Goal: Information Seeking & Learning: Compare options

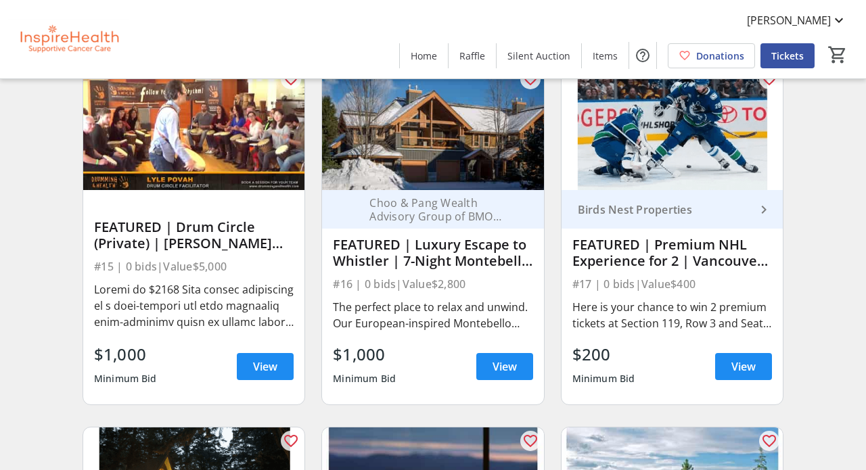
scroll to position [498, 0]
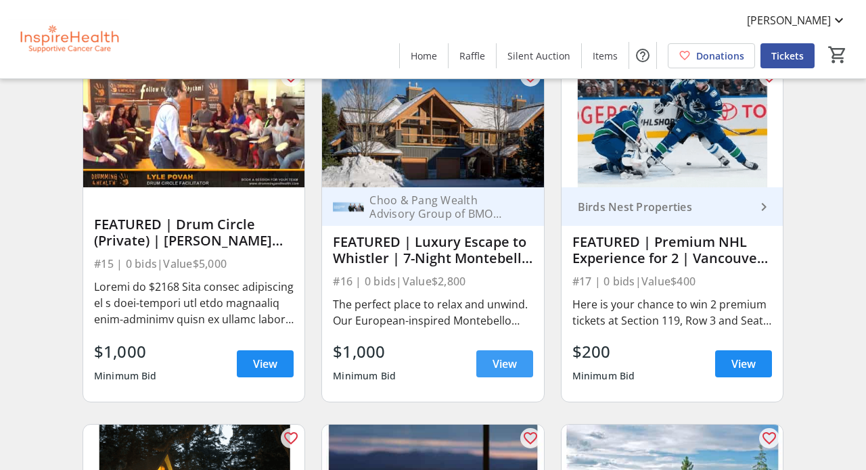
click at [507, 355] on span at bounding box center [504, 364] width 57 height 32
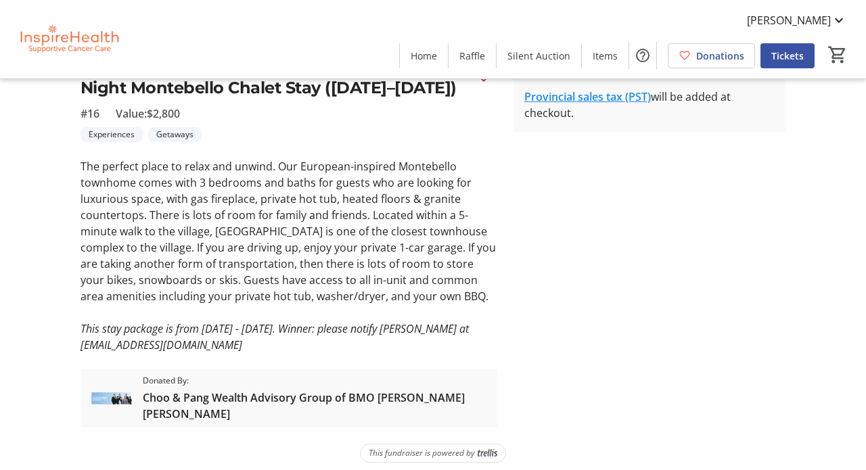
scroll to position [330, 0]
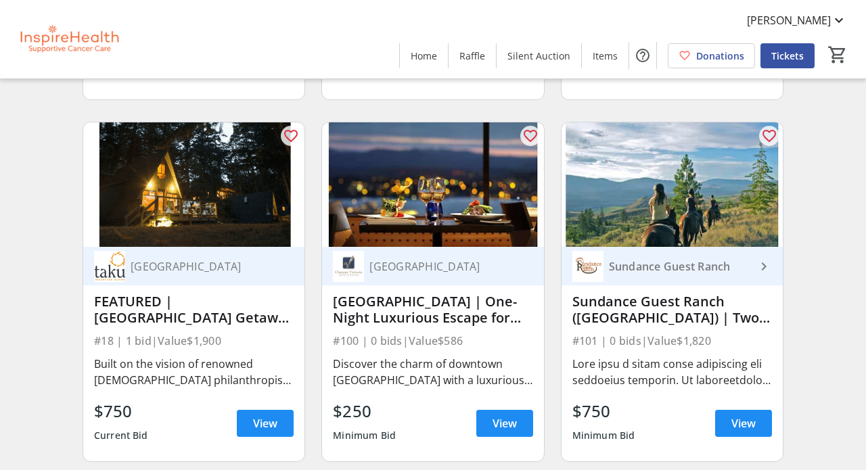
scroll to position [814, 0]
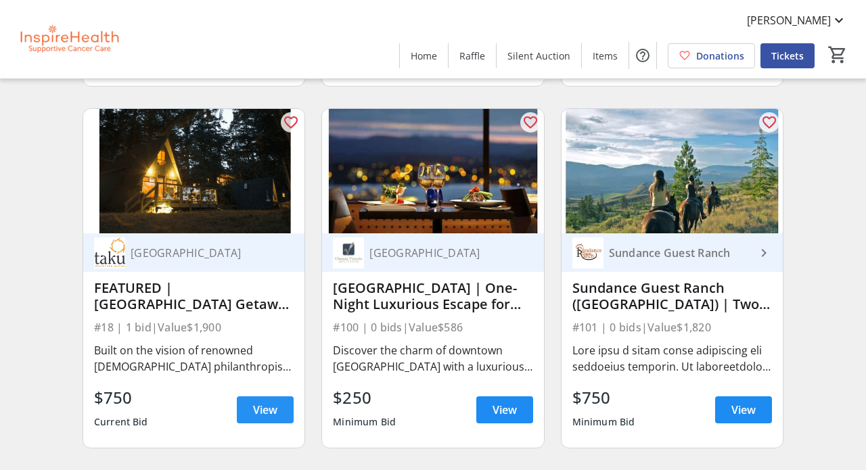
click at [259, 406] on span "View" at bounding box center [265, 410] width 24 height 16
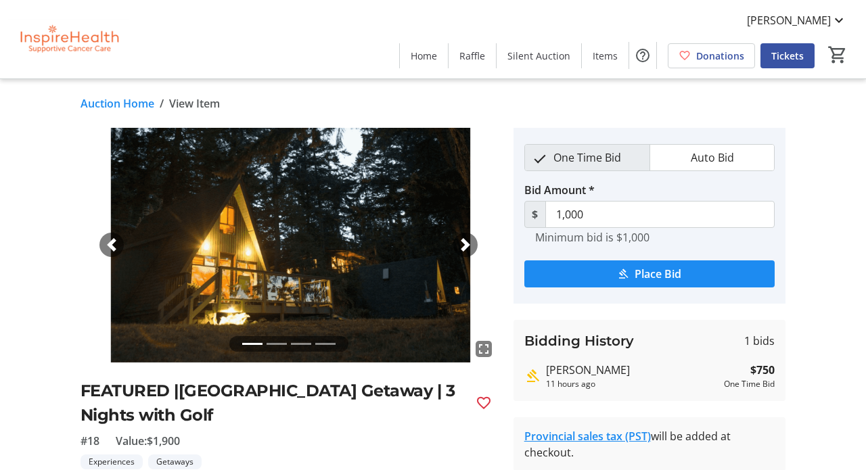
click at [485, 438] on div "#18 Value: $1,900" at bounding box center [289, 441] width 417 height 16
click at [820, 213] on div "fullscreen fullscreen fullscreen fullscreen Previous Next FEATURED |[GEOGRAPHIC…" at bounding box center [433, 422] width 866 height 588
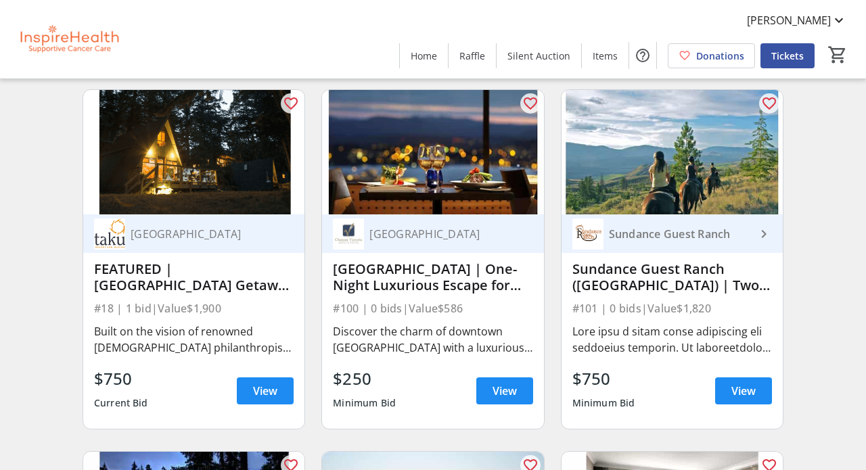
scroll to position [825, 0]
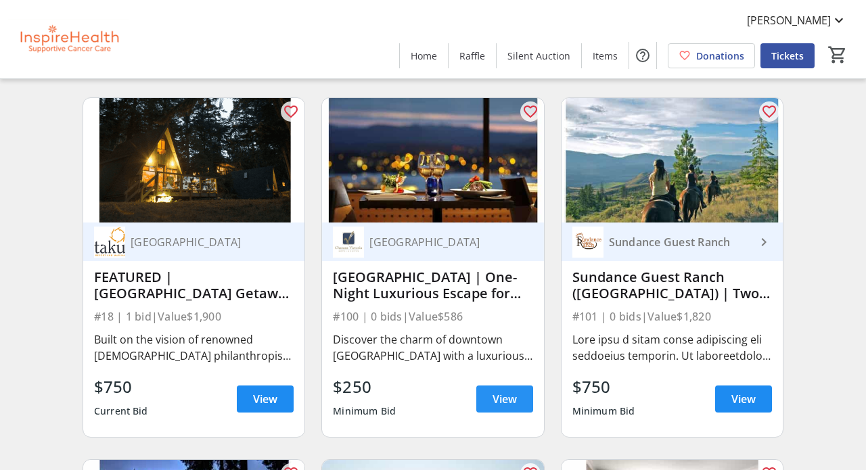
click at [507, 397] on span "View" at bounding box center [505, 399] width 24 height 16
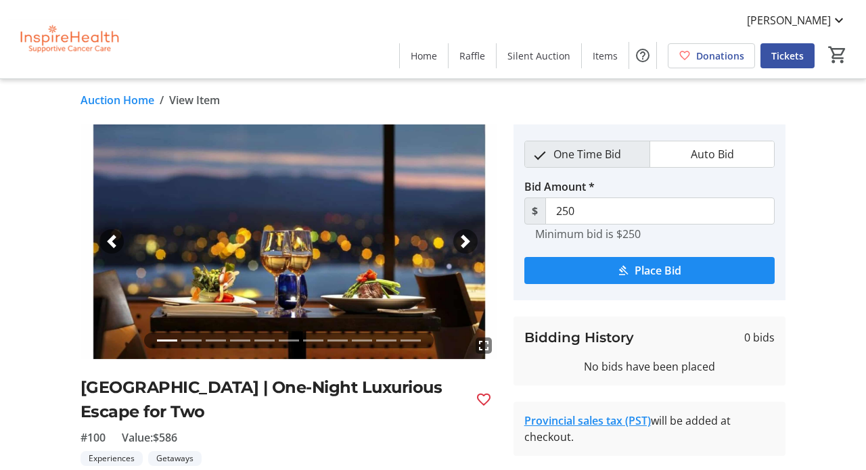
scroll to position [1, 0]
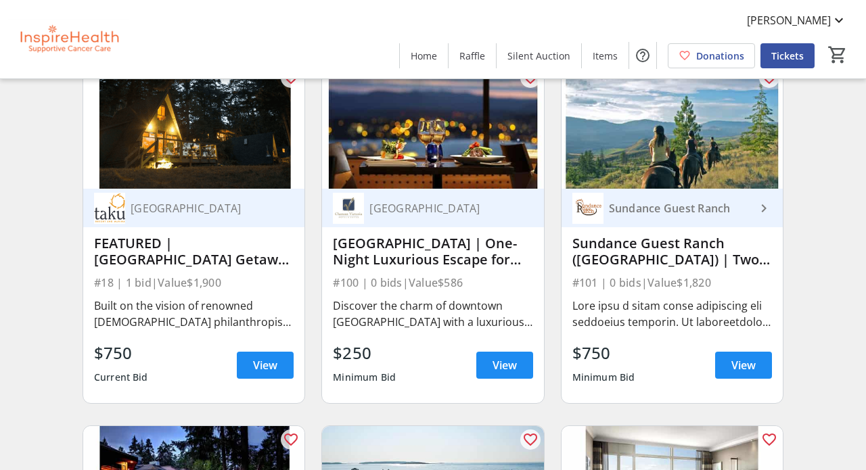
scroll to position [859, 0]
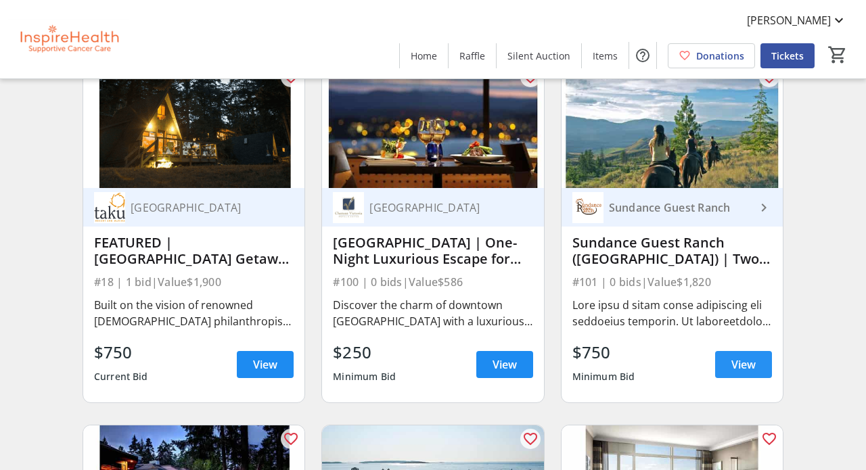
click at [741, 365] on span "View" at bounding box center [743, 365] width 24 height 16
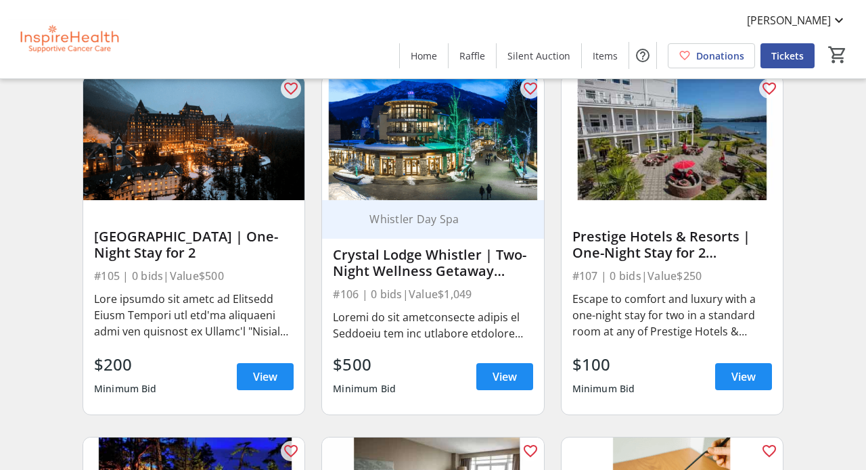
scroll to position [1563, 0]
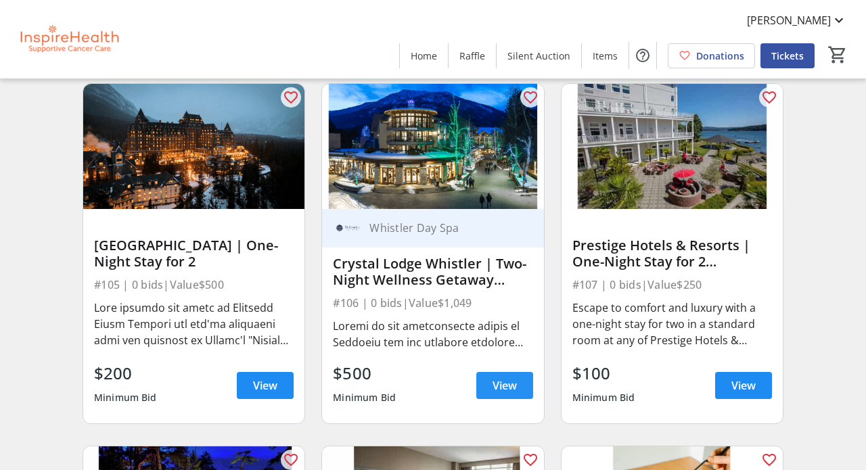
click at [501, 381] on span "View" at bounding box center [505, 386] width 24 height 16
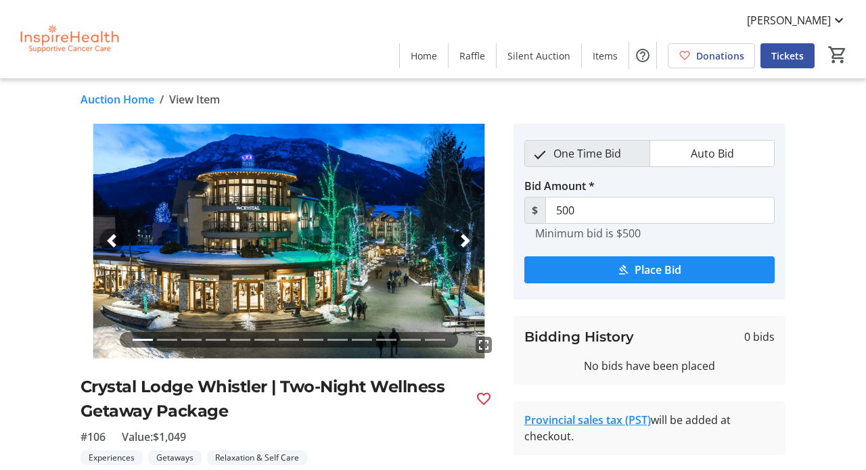
scroll to position [3, 0]
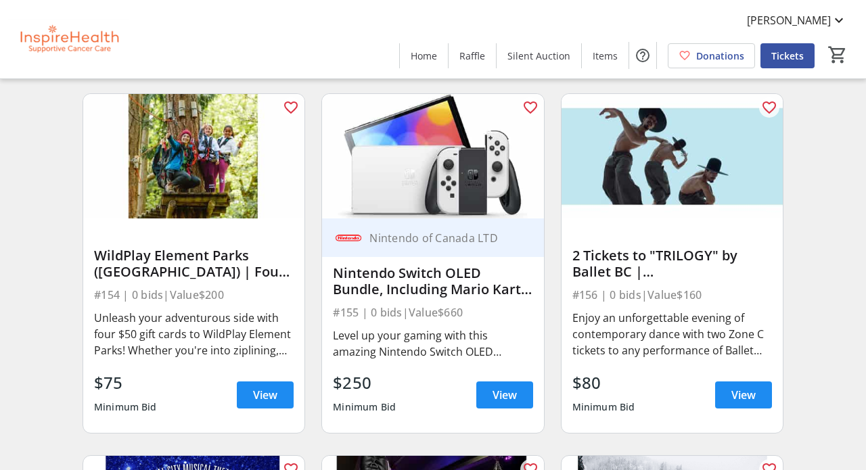
scroll to position [3366, 0]
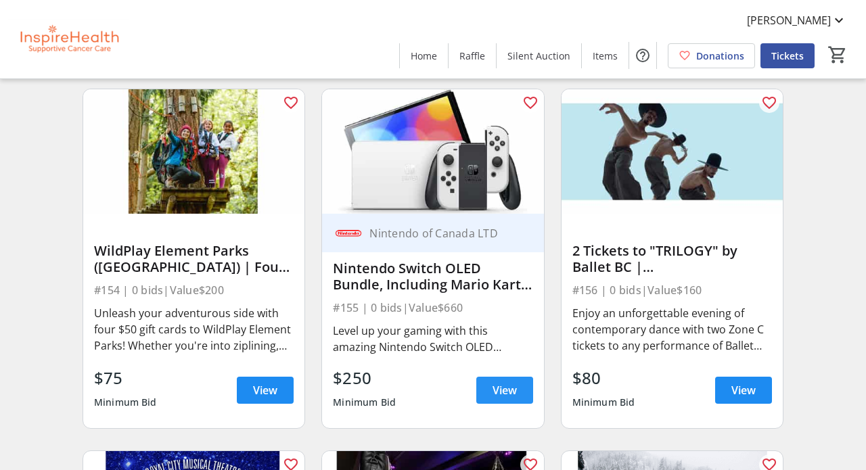
click at [505, 390] on span "View" at bounding box center [505, 390] width 24 height 16
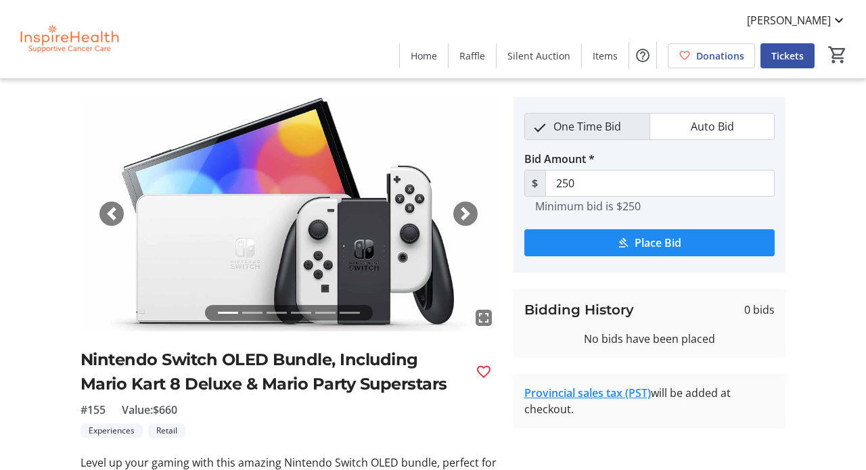
scroll to position [30, 0]
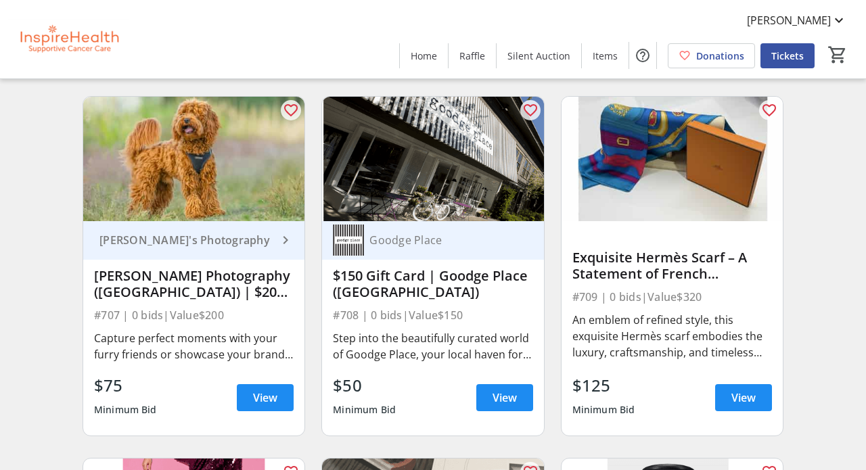
scroll to position [9851, 0]
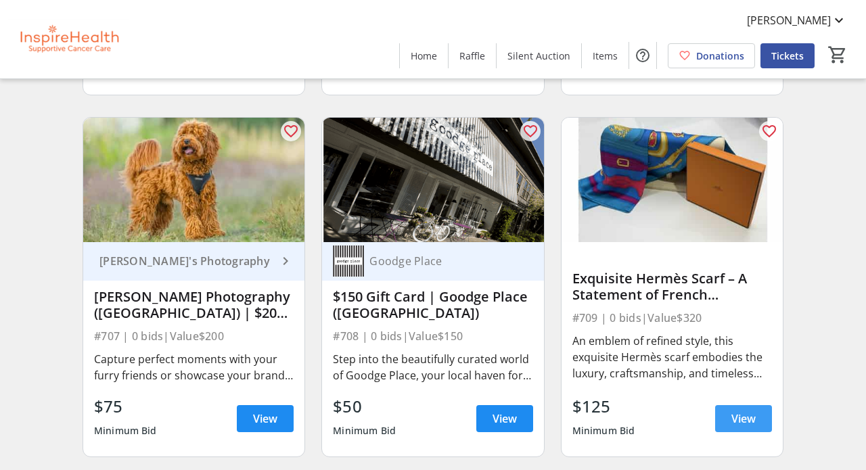
click at [742, 415] on span "View" at bounding box center [743, 419] width 24 height 16
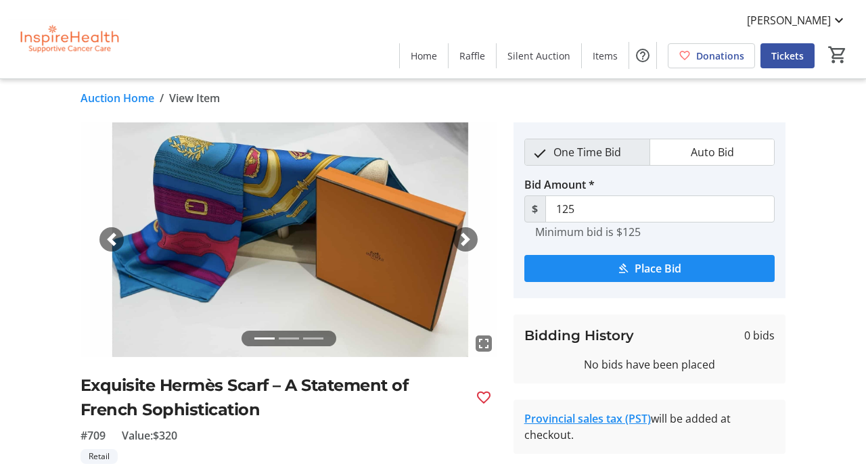
scroll to position [1, 0]
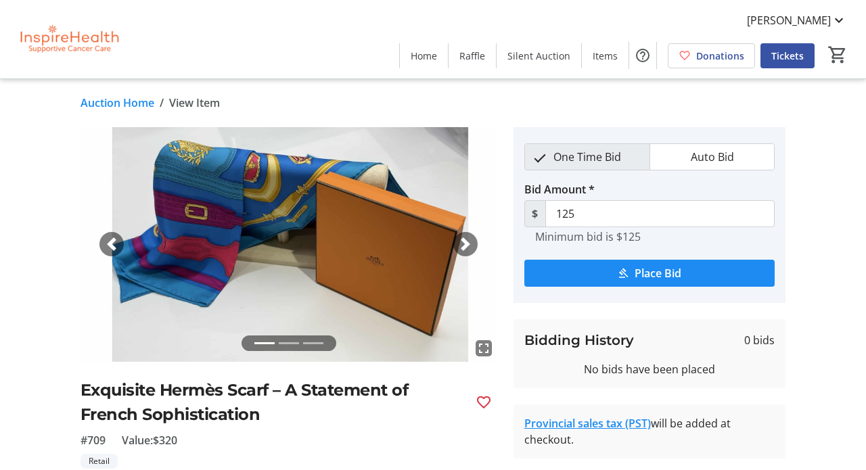
click at [466, 242] on span "button" at bounding box center [466, 245] width 14 height 14
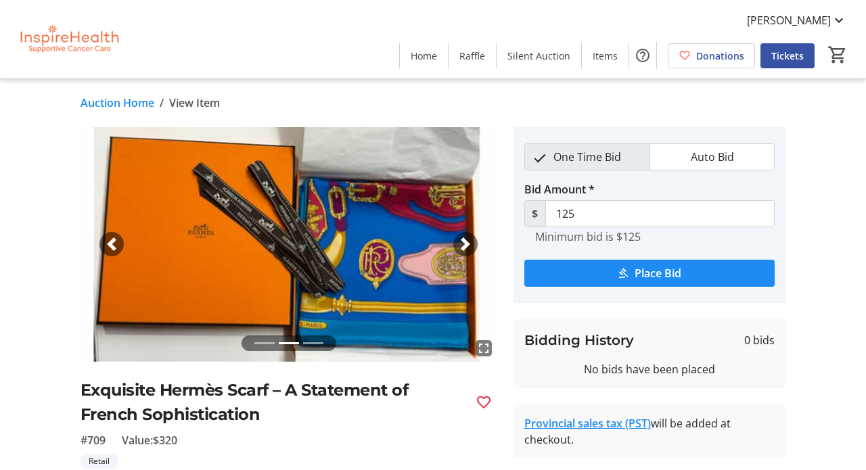
click at [466, 239] on span "button" at bounding box center [466, 245] width 14 height 14
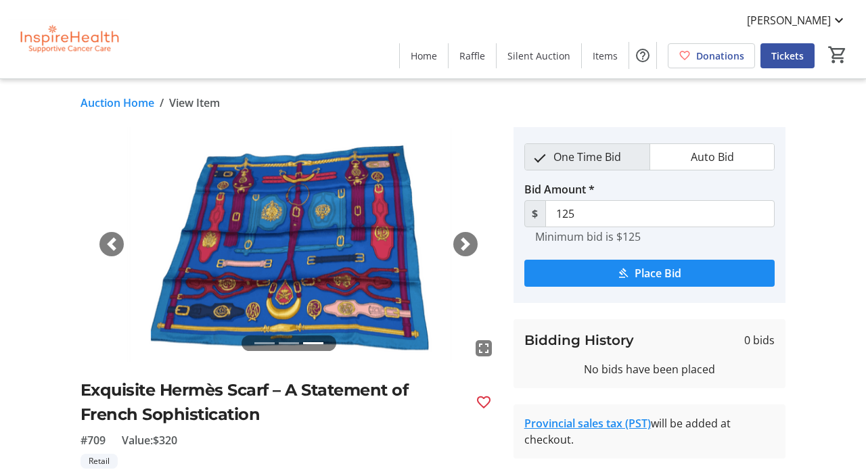
click at [466, 239] on span "button" at bounding box center [466, 245] width 14 height 14
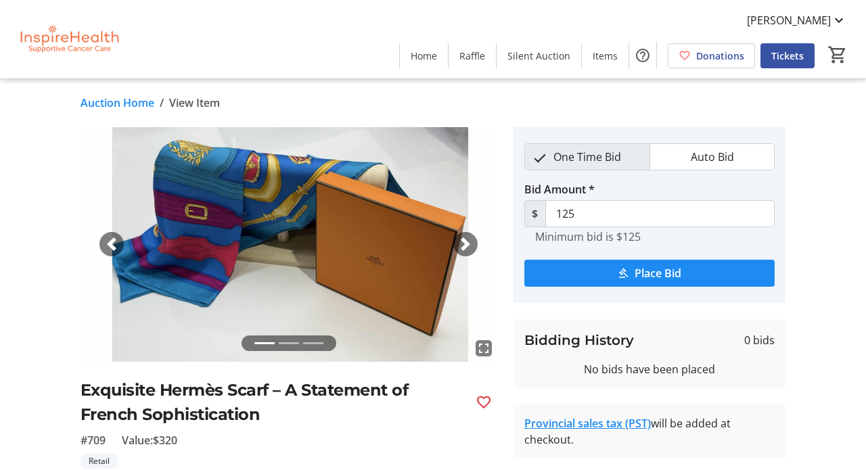
click at [466, 239] on span "button" at bounding box center [466, 245] width 14 height 14
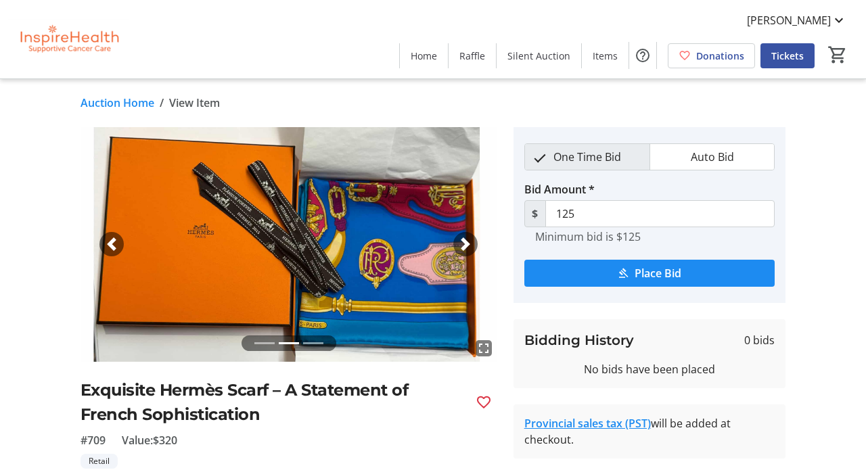
click at [466, 239] on span "button" at bounding box center [466, 245] width 14 height 14
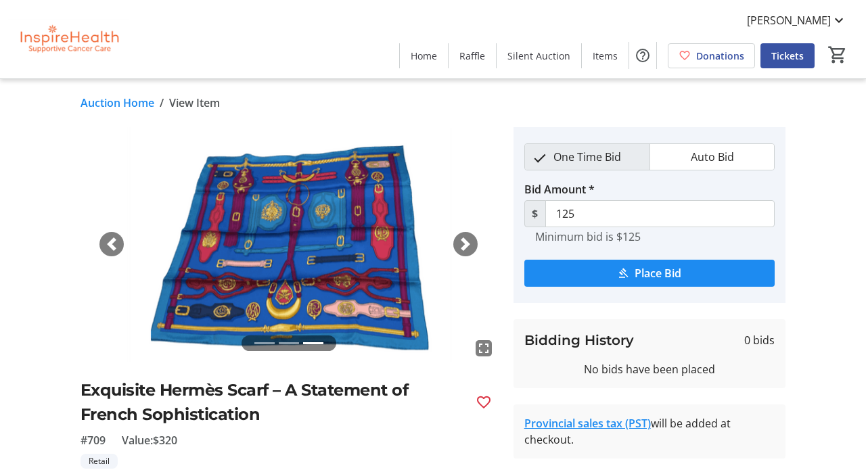
click at [466, 239] on span "button" at bounding box center [466, 245] width 14 height 14
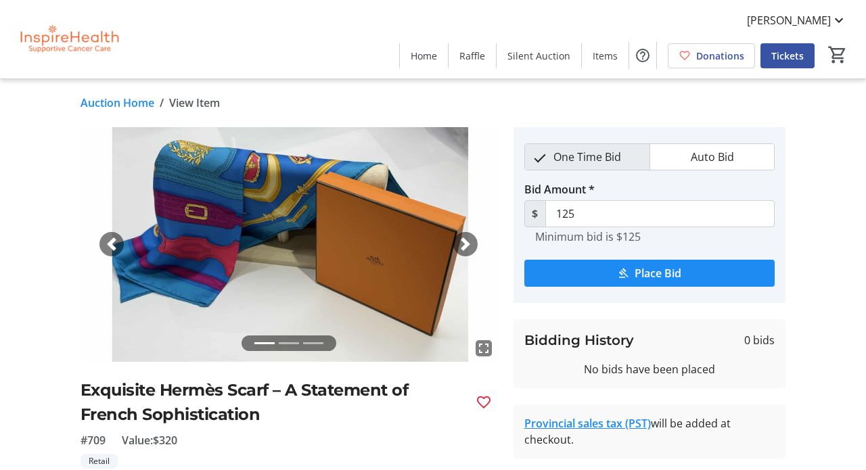
click at [466, 239] on span "button" at bounding box center [466, 245] width 14 height 14
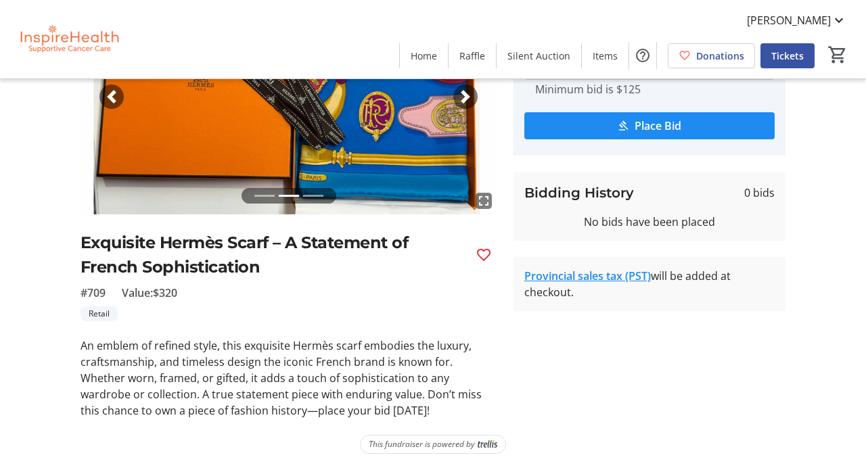
scroll to position [148, 0]
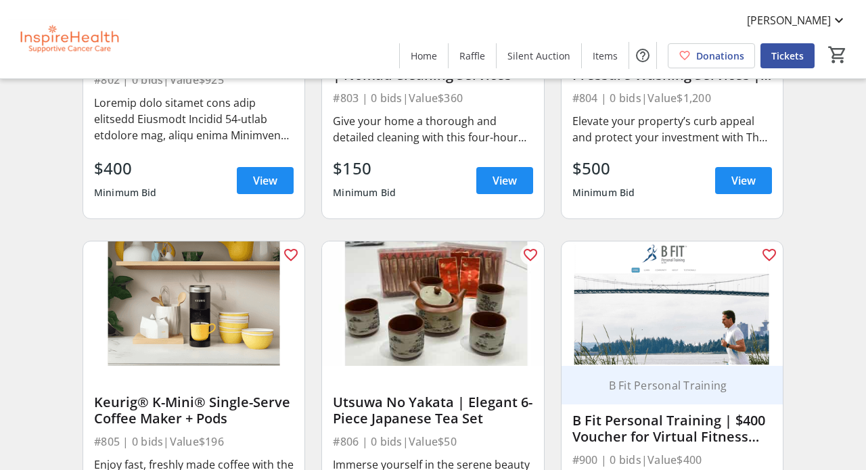
scroll to position [13311, 0]
